Goal: Communication & Community: Ask a question

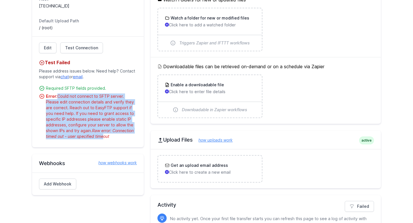
scroll to position [204, 0]
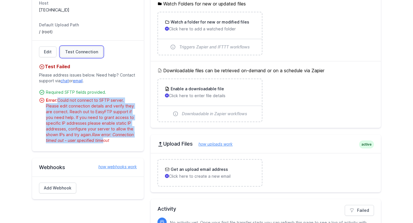
click at [78, 52] on span "Test Connection" at bounding box center [81, 52] width 33 height 6
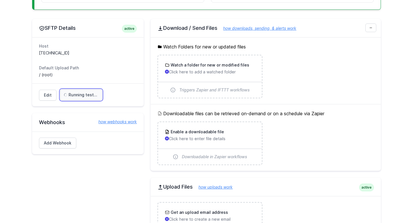
scroll to position [161, 0]
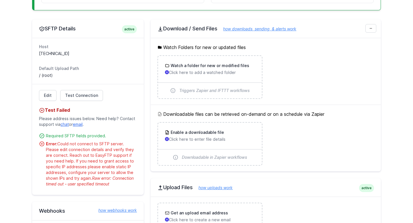
click at [65, 125] on link "chat" at bounding box center [65, 124] width 8 height 5
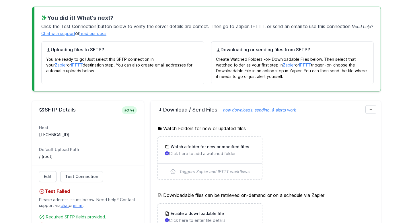
scroll to position [121, 0]
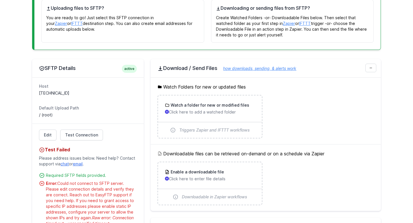
click at [67, 162] on link "chat" at bounding box center [65, 164] width 8 height 5
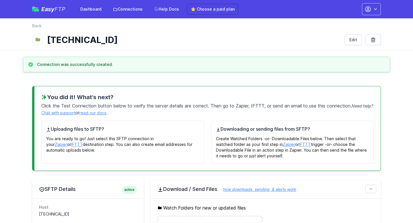
click at [71, 112] on link "Chat with support" at bounding box center [58, 112] width 34 height 5
click at [75, 113] on link "Chat with support" at bounding box center [58, 112] width 34 height 5
click at [74, 111] on link "Chat with support" at bounding box center [58, 112] width 34 height 5
click at [75, 115] on link "Chat with support" at bounding box center [58, 112] width 34 height 5
click at [75, 112] on link "Chat with support" at bounding box center [58, 112] width 34 height 5
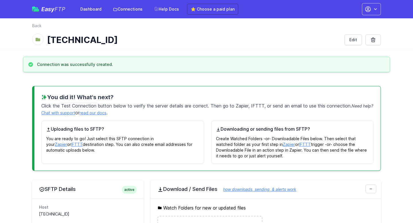
click at [75, 112] on link "Chat with support" at bounding box center [58, 112] width 34 height 5
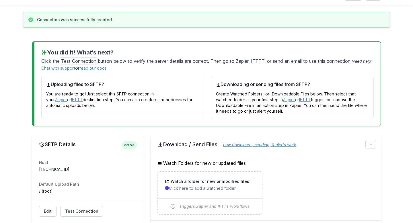
scroll to position [113, 0]
